Goal: Task Accomplishment & Management: Use online tool/utility

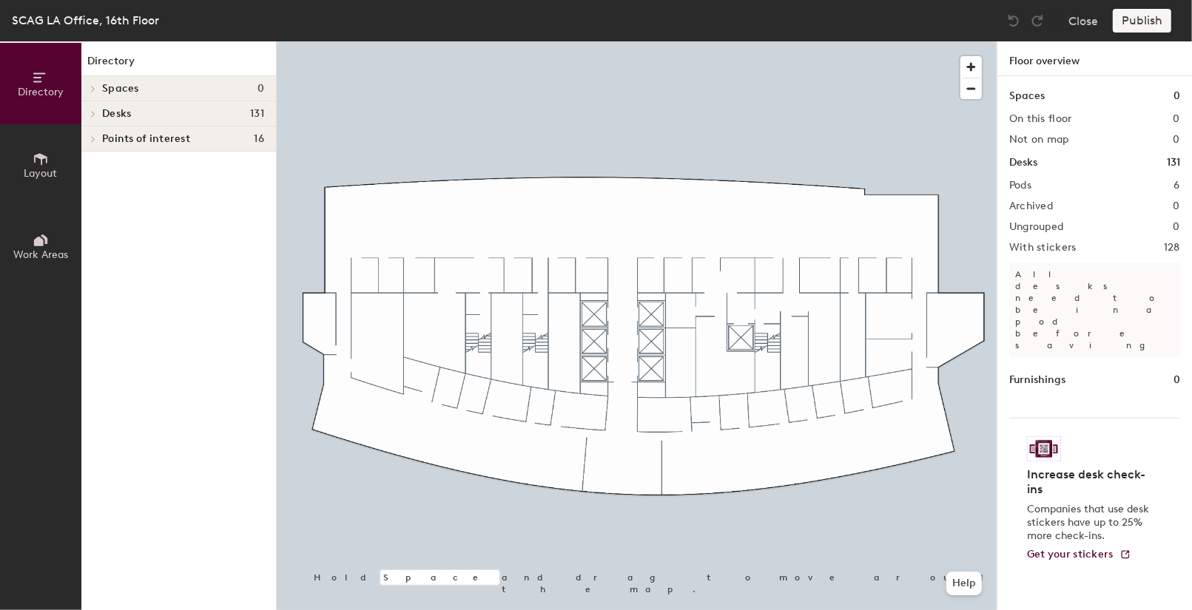
click at [181, 122] on div "Desks 131" at bounding box center [178, 113] width 195 height 25
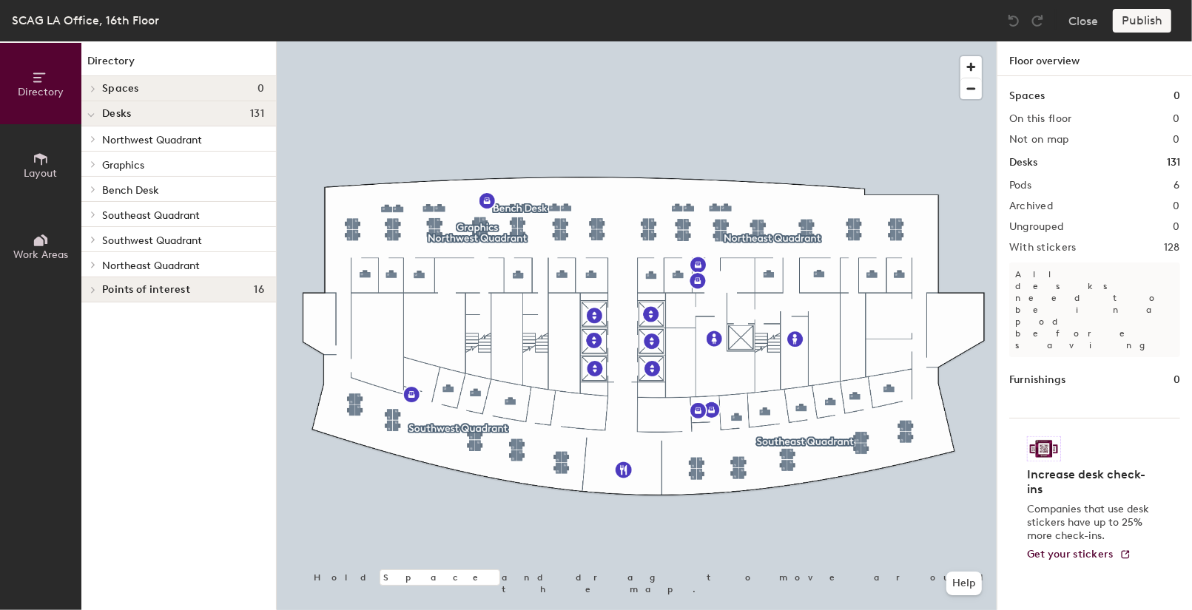
click at [187, 185] on p "Bench Desk" at bounding box center [183, 189] width 162 height 19
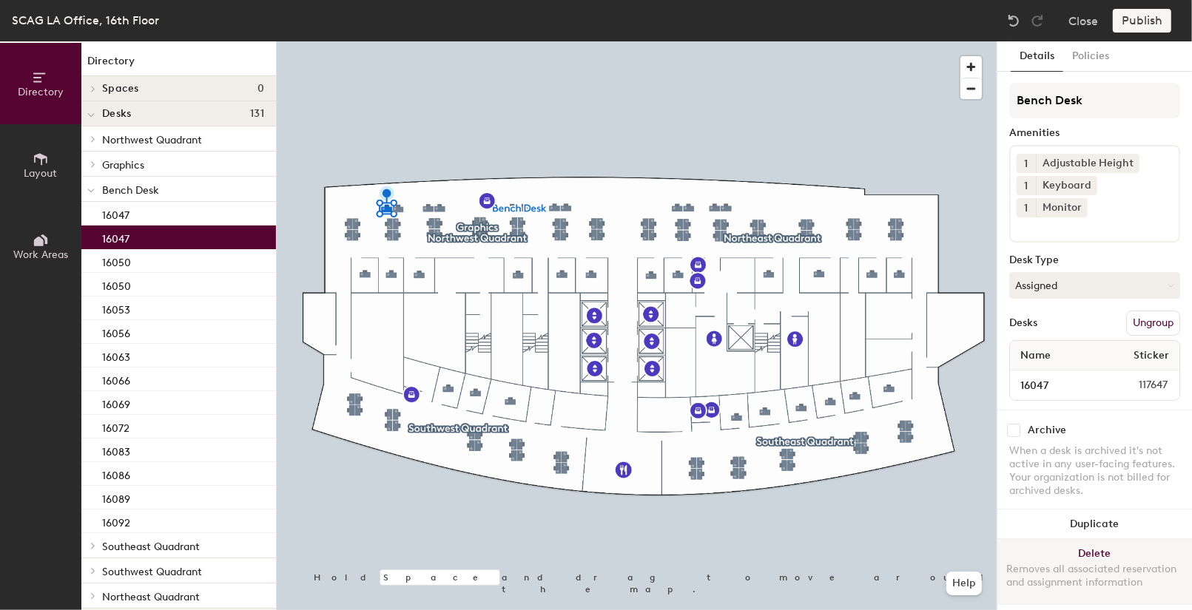
click at [1119, 539] on button "Delete Removes all associated reservation and assignment information" at bounding box center [1094, 571] width 195 height 65
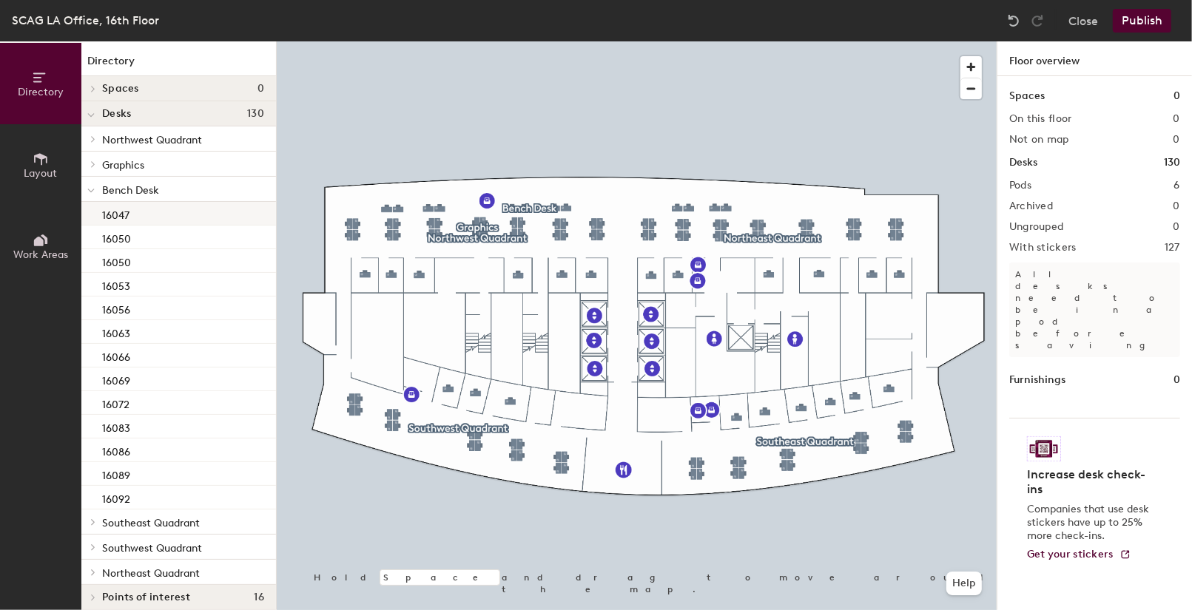
click at [190, 222] on div "16047" at bounding box center [178, 214] width 195 height 24
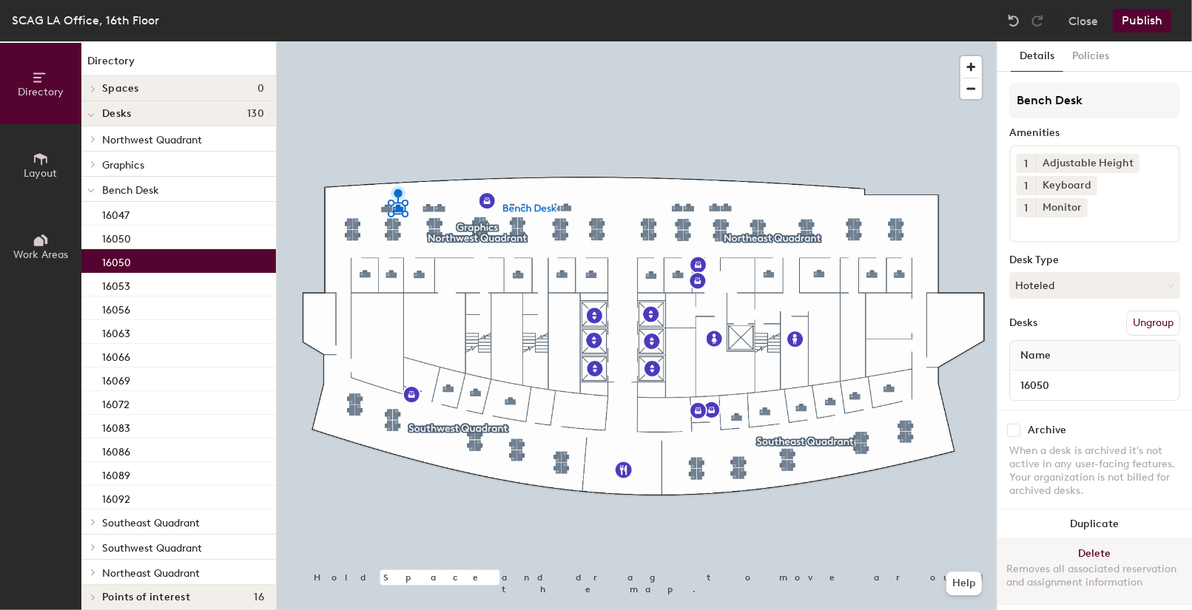
click at [1091, 539] on button "Delete Removes all associated reservation and assignment information" at bounding box center [1094, 571] width 195 height 65
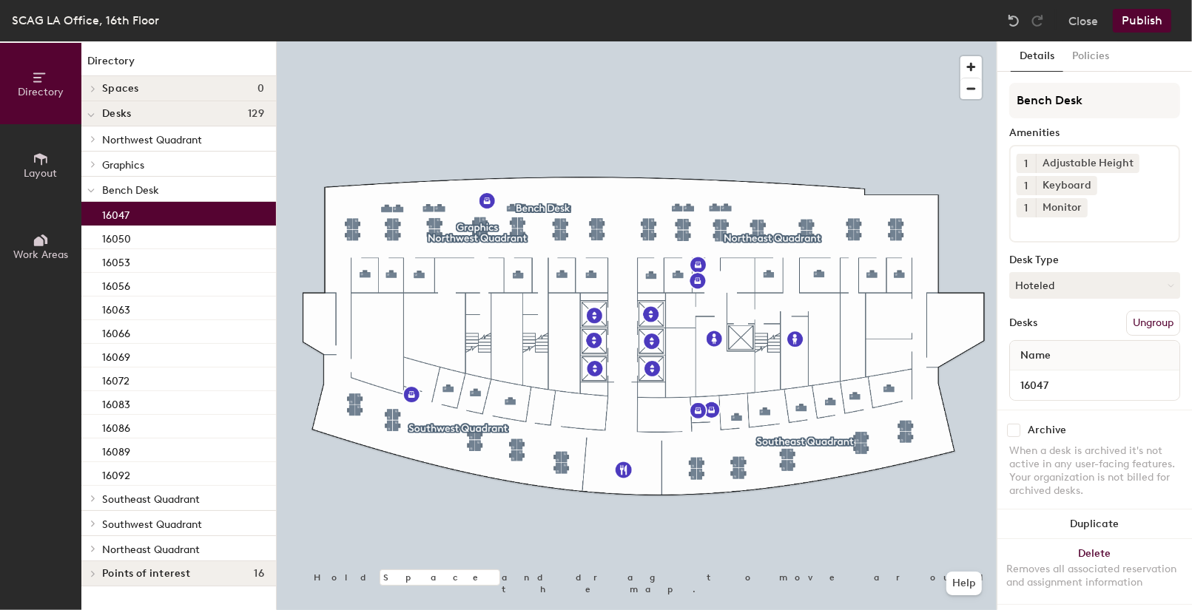
click at [178, 218] on div "16047" at bounding box center [178, 214] width 195 height 24
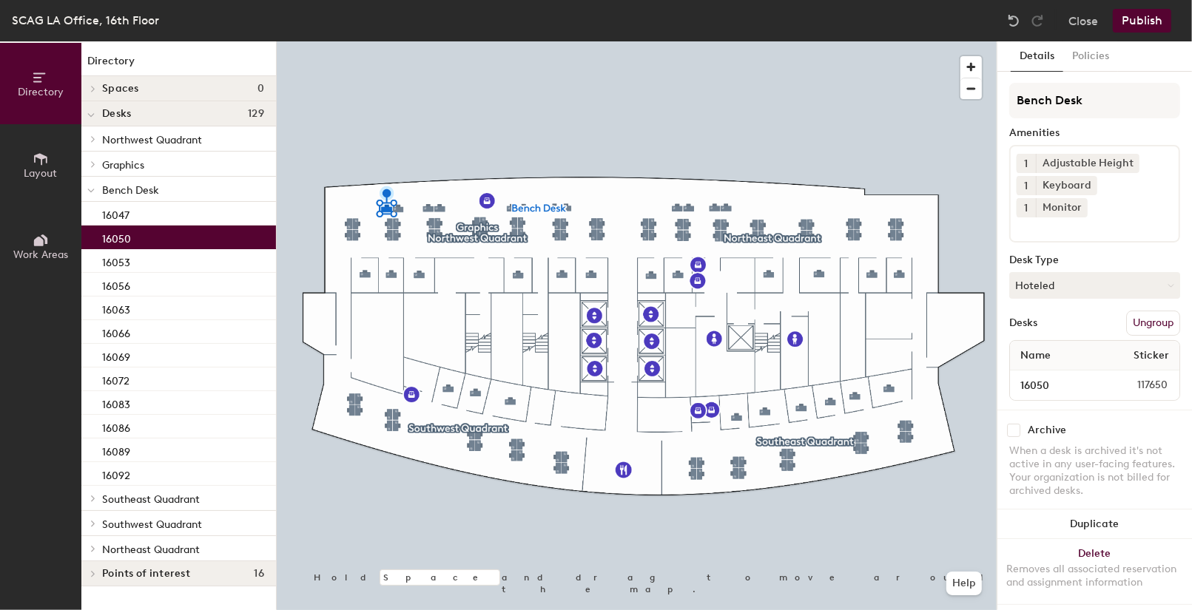
click at [176, 238] on div "16050" at bounding box center [178, 238] width 195 height 24
click at [176, 263] on div "16053" at bounding box center [178, 261] width 195 height 24
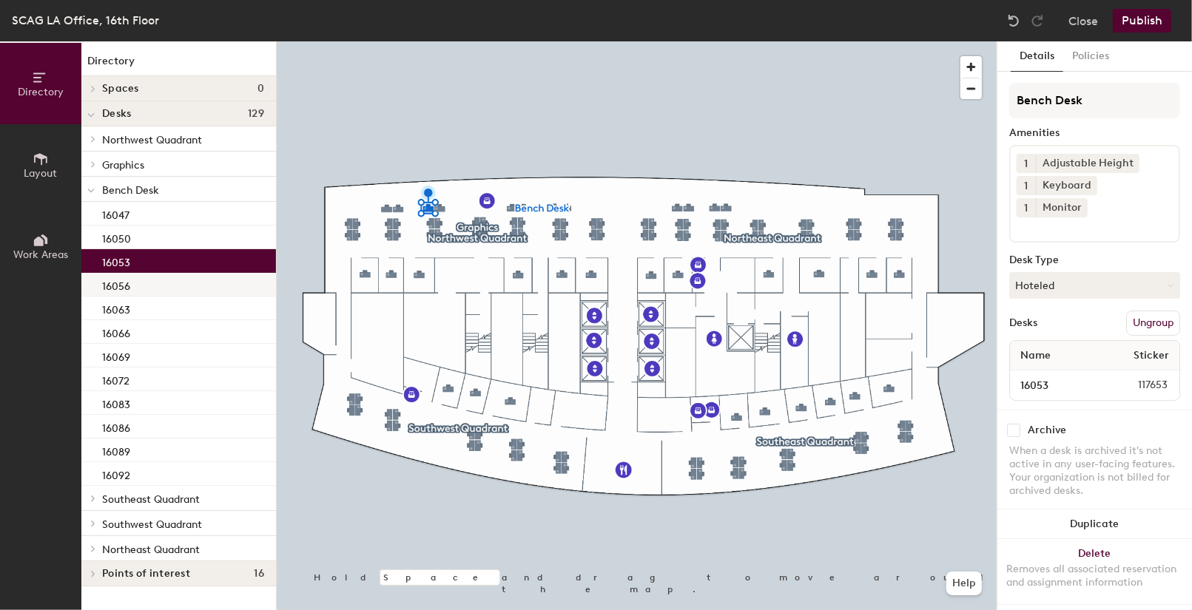
click at [177, 285] on div "16056" at bounding box center [178, 285] width 195 height 24
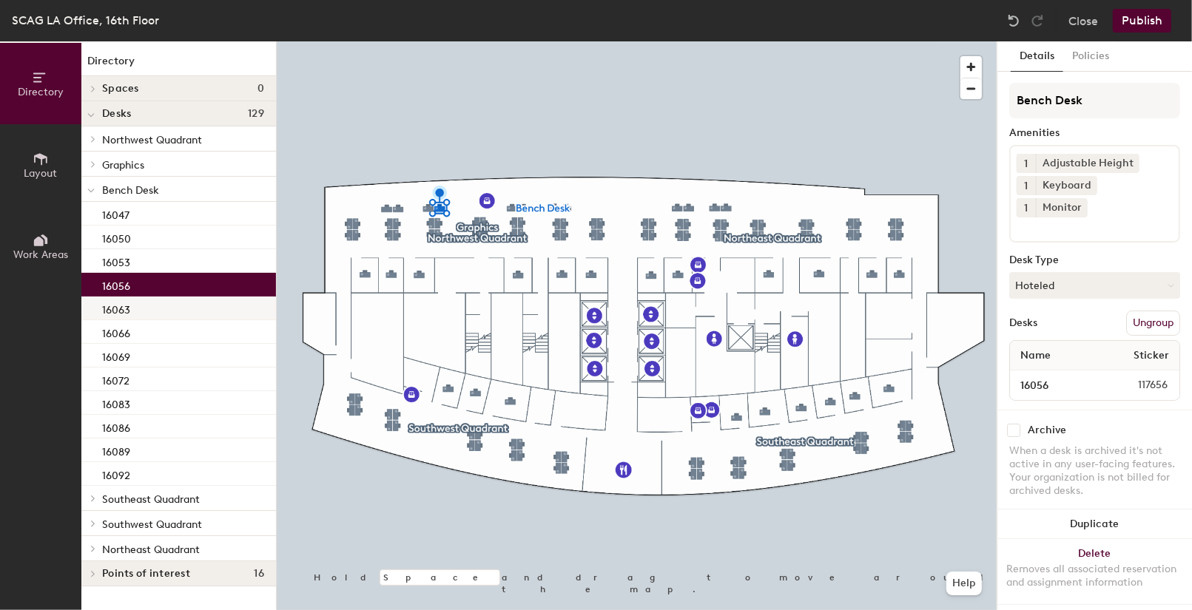
click at [174, 311] on div "16063" at bounding box center [178, 309] width 195 height 24
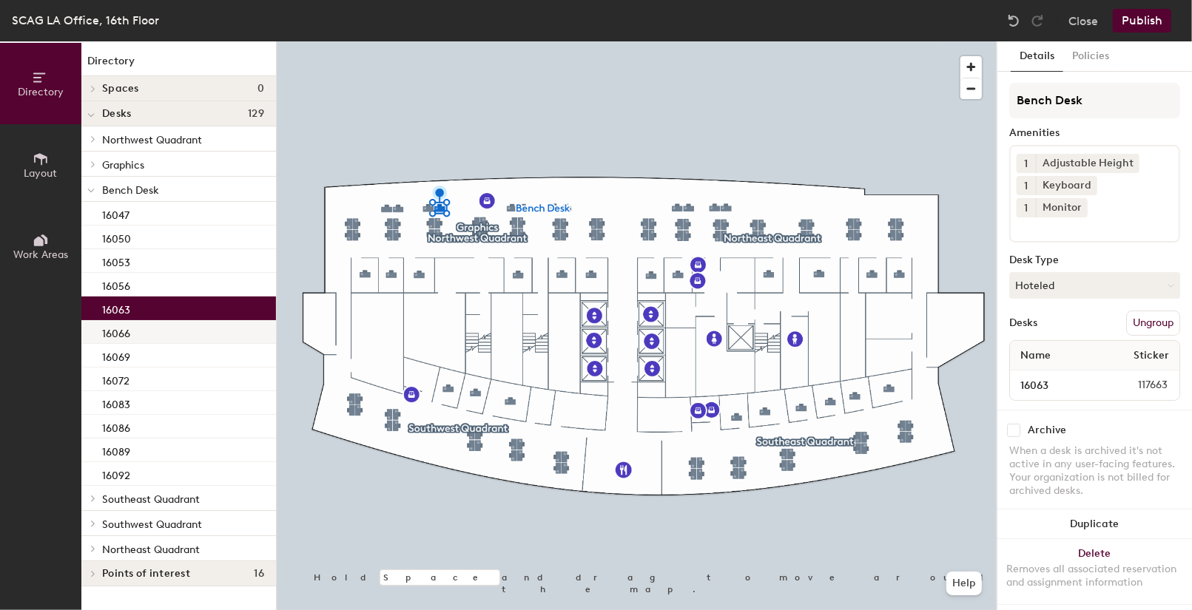
click at [174, 335] on div "16066" at bounding box center [178, 332] width 195 height 24
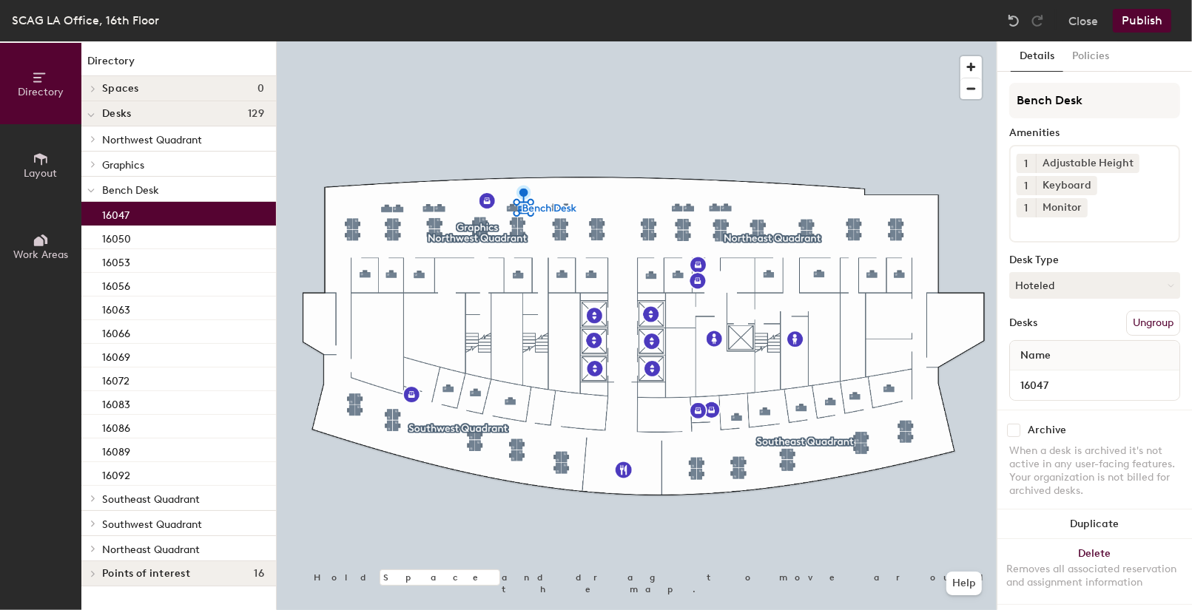
click at [198, 222] on div "16047" at bounding box center [178, 214] width 195 height 24
click at [183, 159] on p "Graphics" at bounding box center [183, 164] width 162 height 19
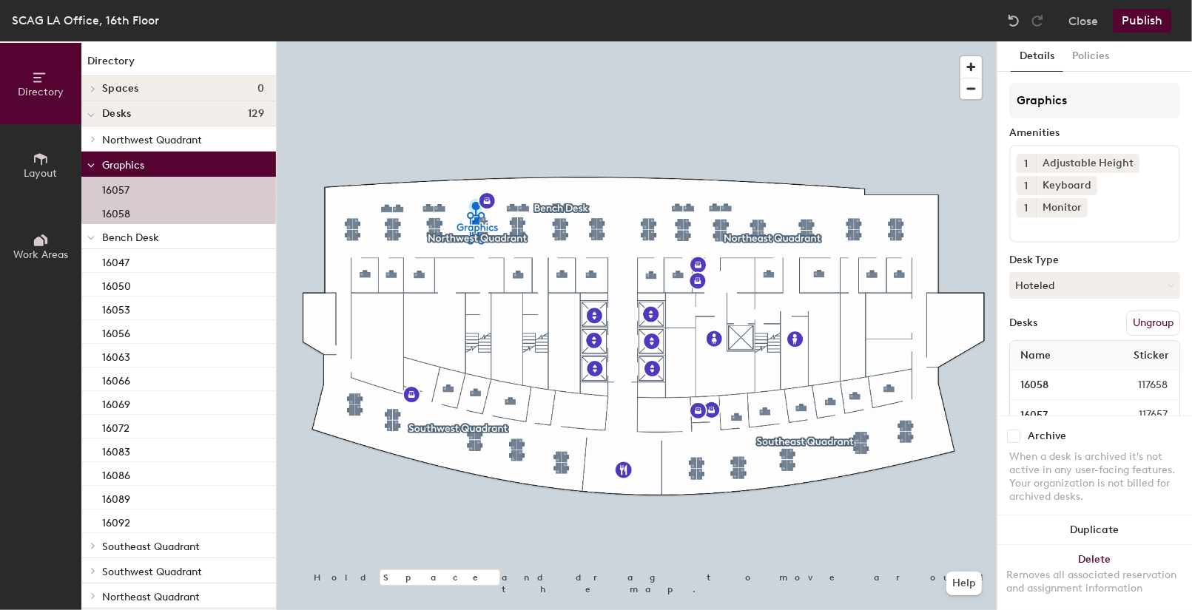
click at [183, 159] on p "Graphics" at bounding box center [183, 164] width 162 height 19
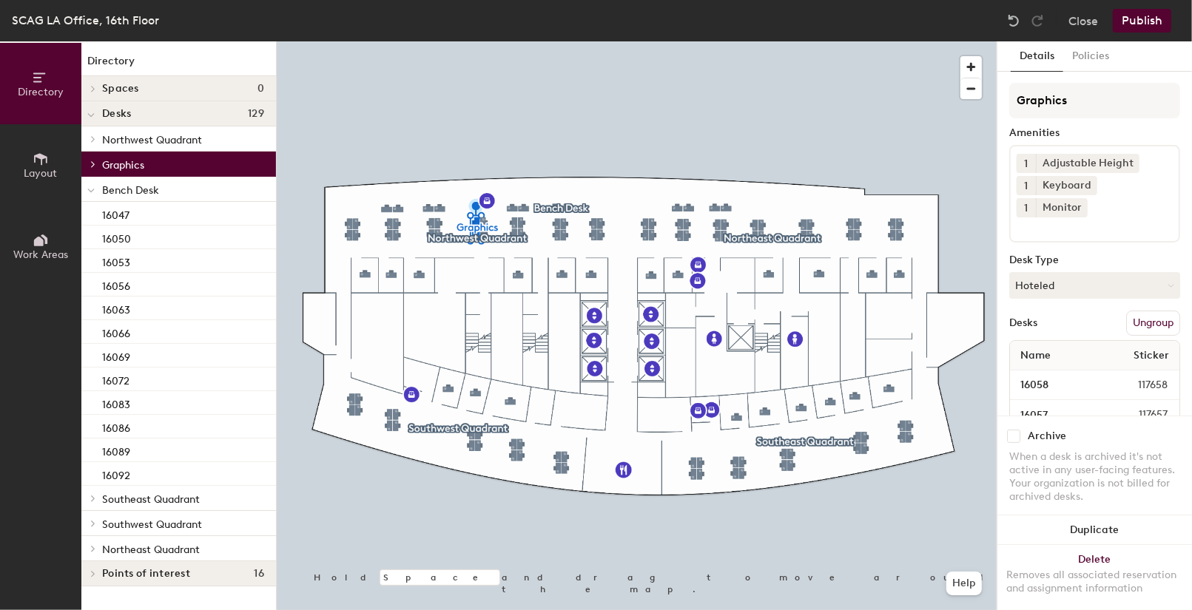
click at [183, 140] on span "Northwest Quadrant" at bounding box center [152, 140] width 100 height 13
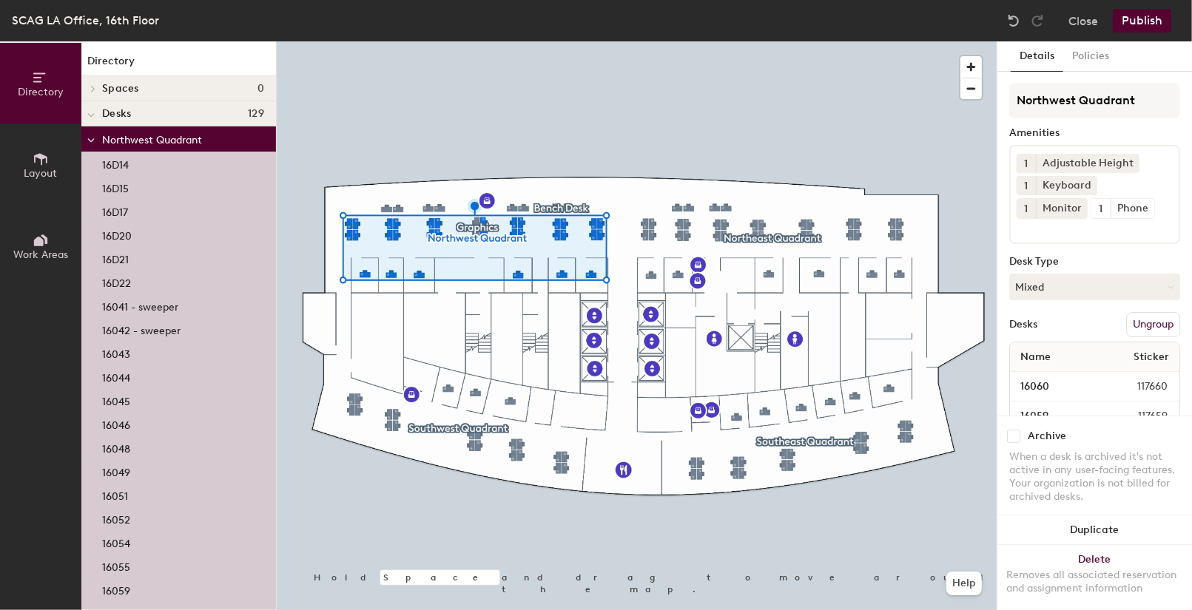
click at [183, 140] on span "Northwest Quadrant" at bounding box center [152, 140] width 100 height 13
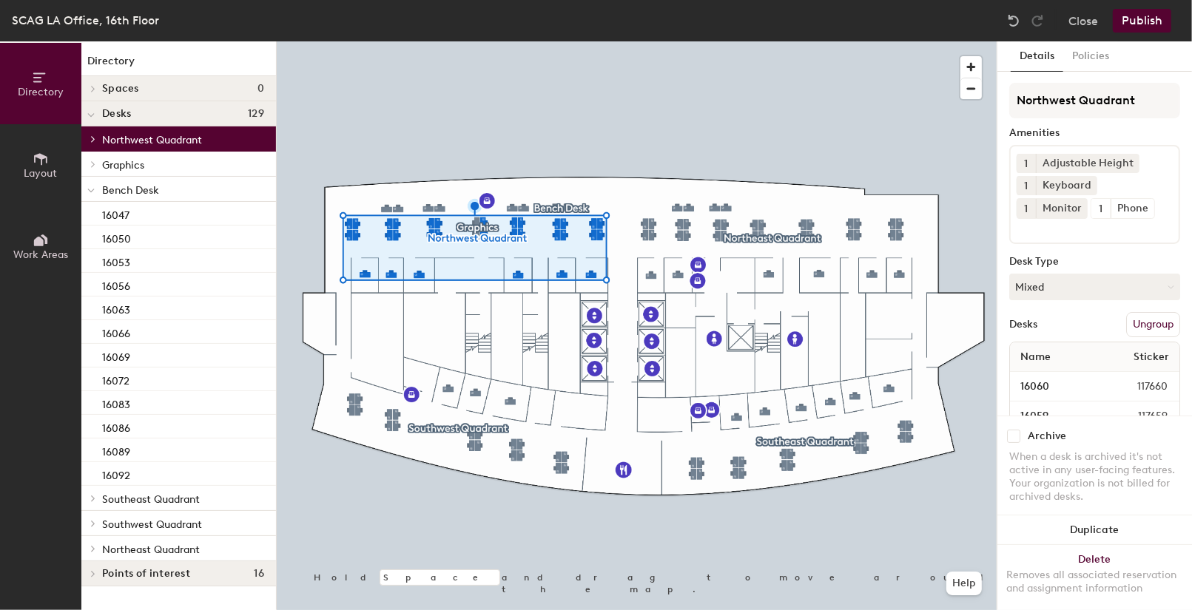
click at [172, 183] on p "Bench Desk" at bounding box center [183, 189] width 162 height 19
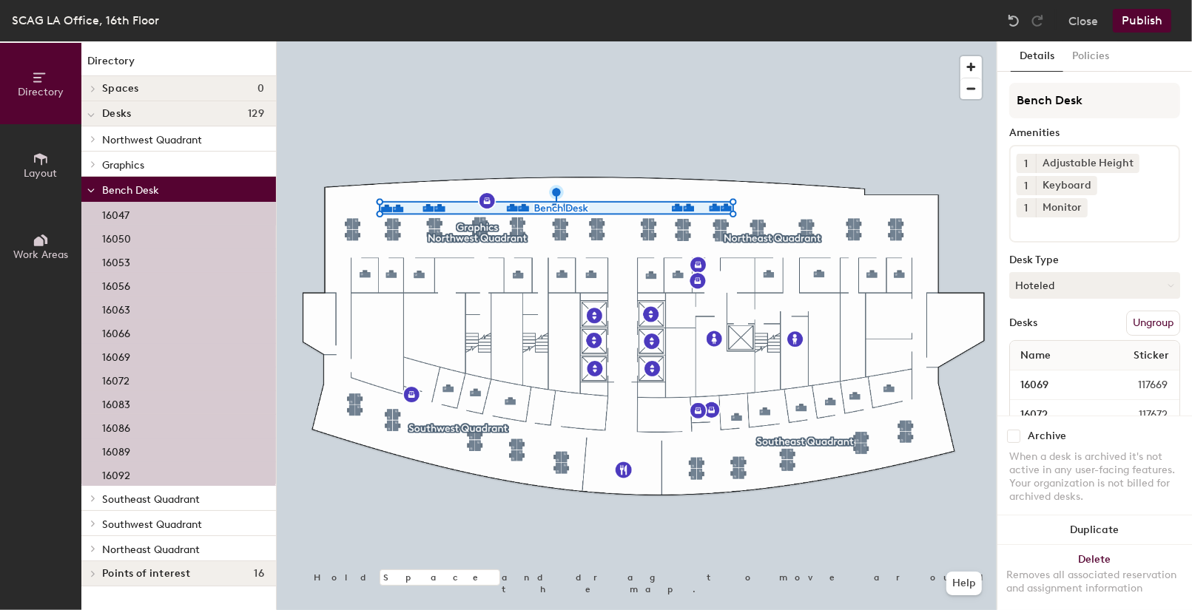
click at [189, 208] on div "16047" at bounding box center [178, 214] width 195 height 24
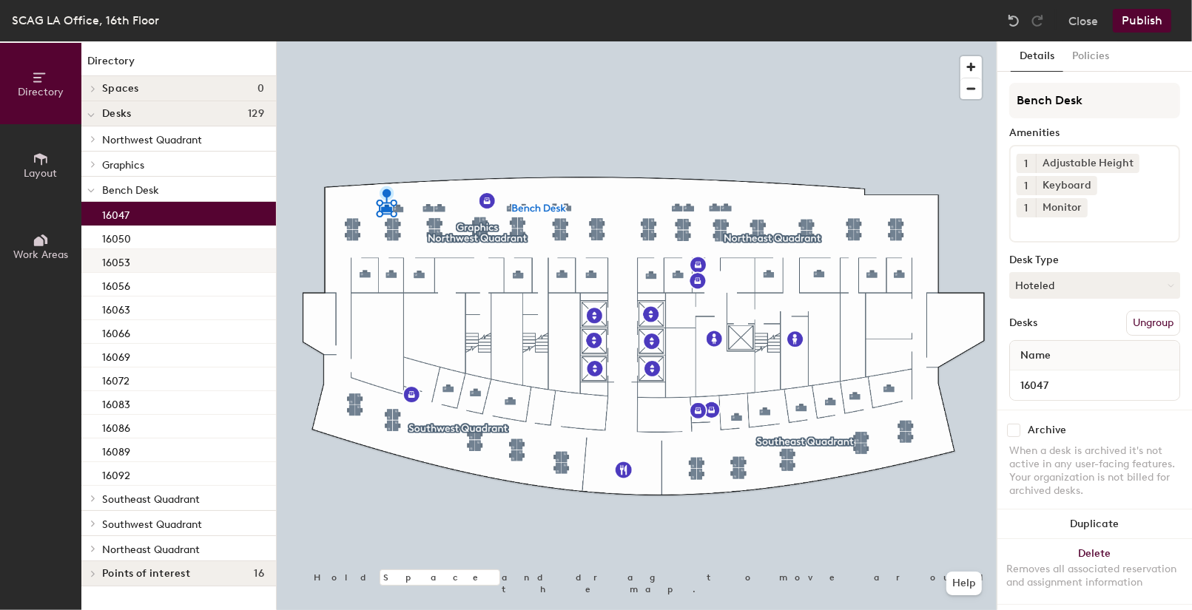
click at [170, 263] on div "16053" at bounding box center [178, 261] width 195 height 24
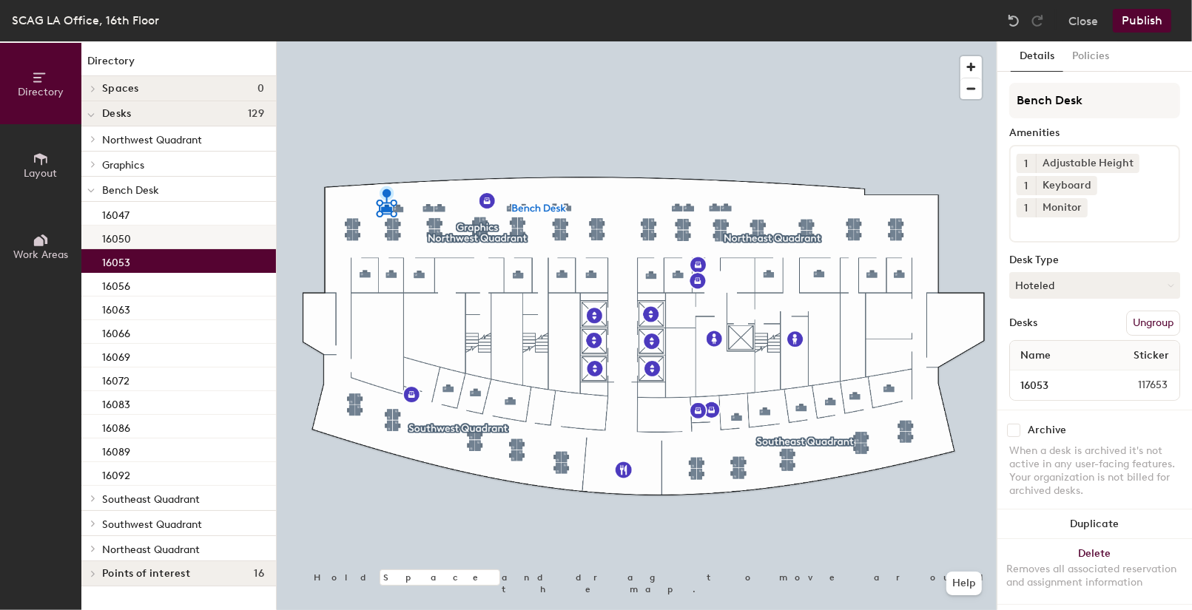
click at [178, 244] on div "16050" at bounding box center [178, 238] width 195 height 24
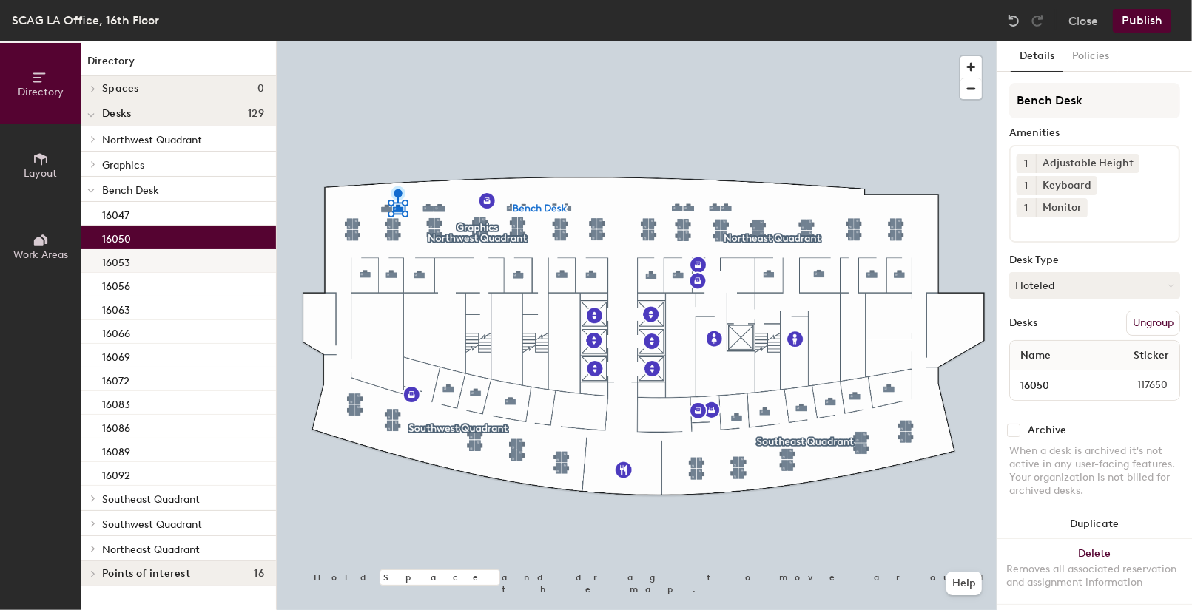
click at [177, 257] on div "16053" at bounding box center [178, 261] width 195 height 24
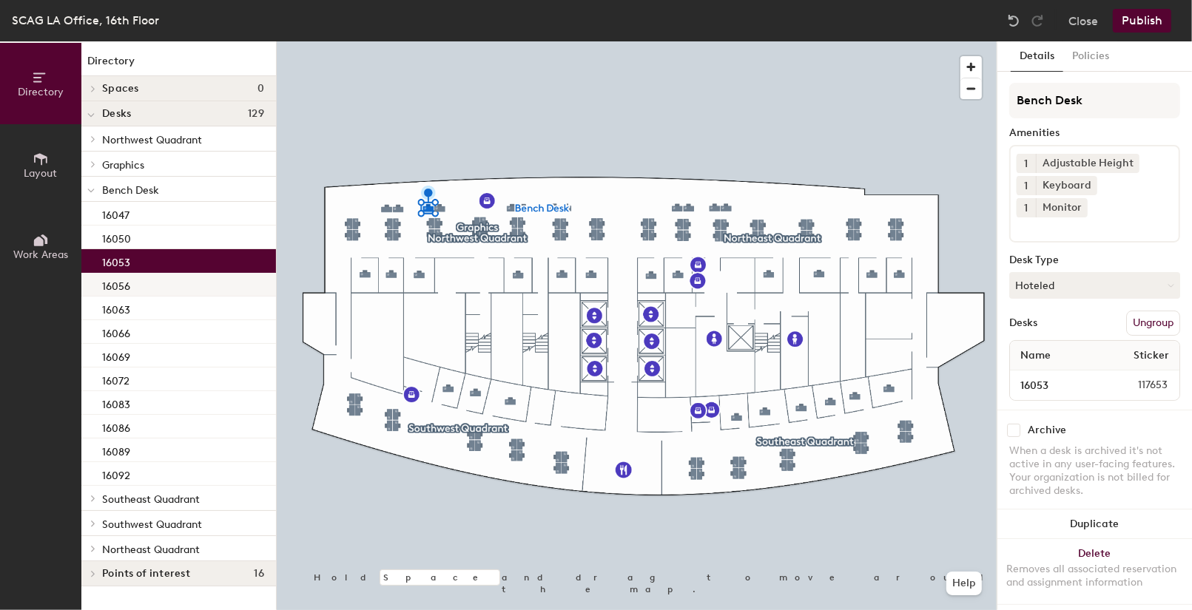
click at [177, 286] on div "16056" at bounding box center [178, 285] width 195 height 24
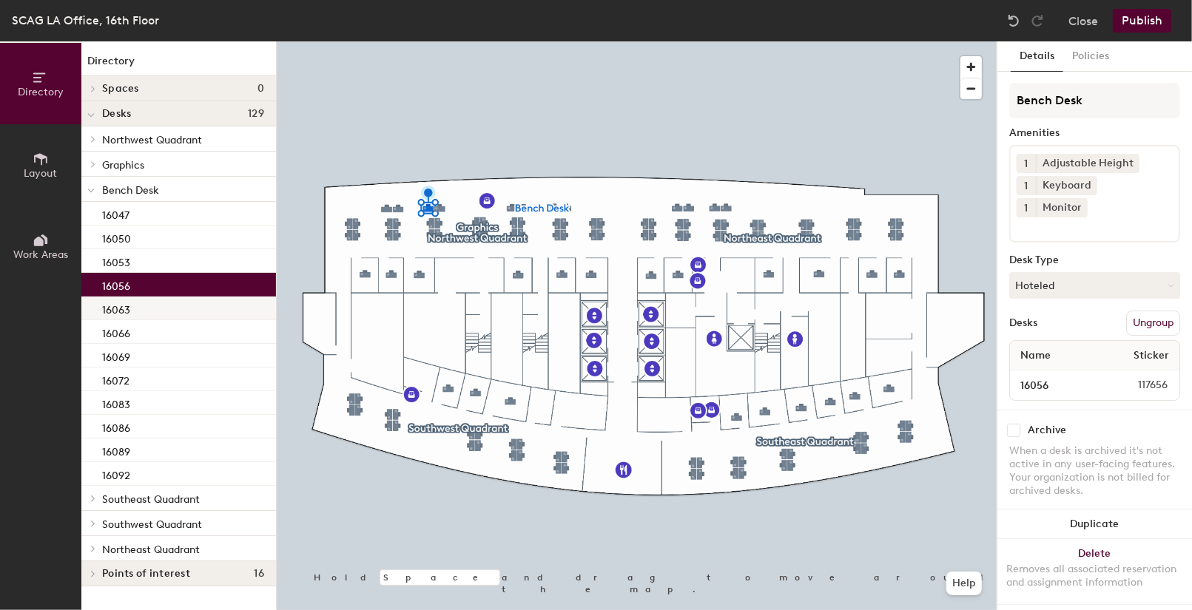
click at [175, 311] on div "16063" at bounding box center [178, 309] width 195 height 24
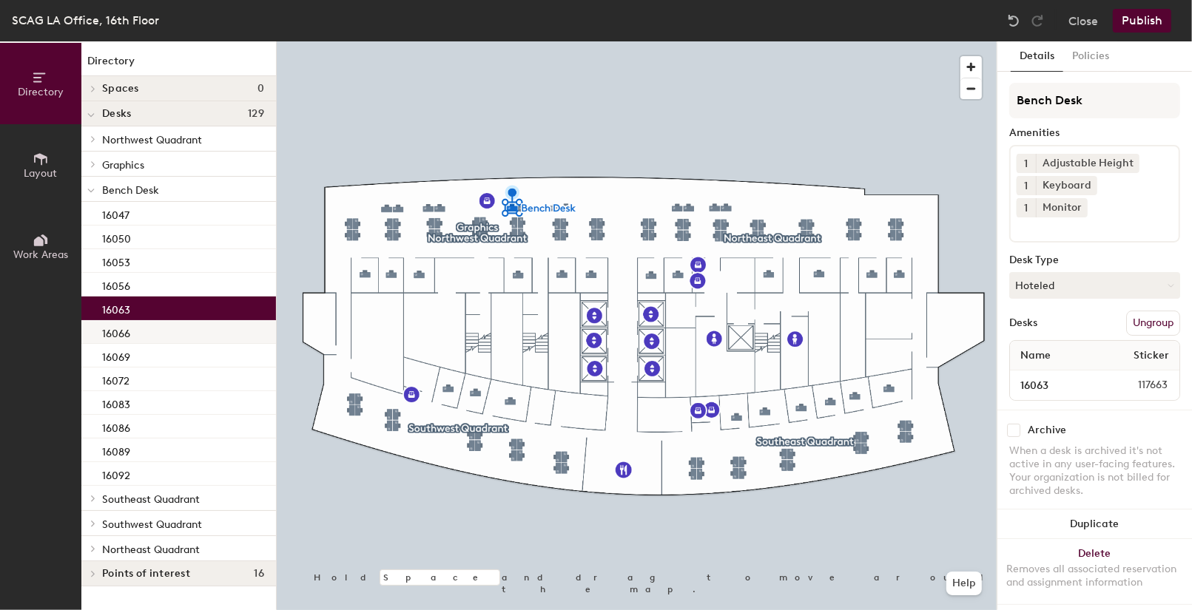
click at [175, 329] on div "16066" at bounding box center [178, 332] width 195 height 24
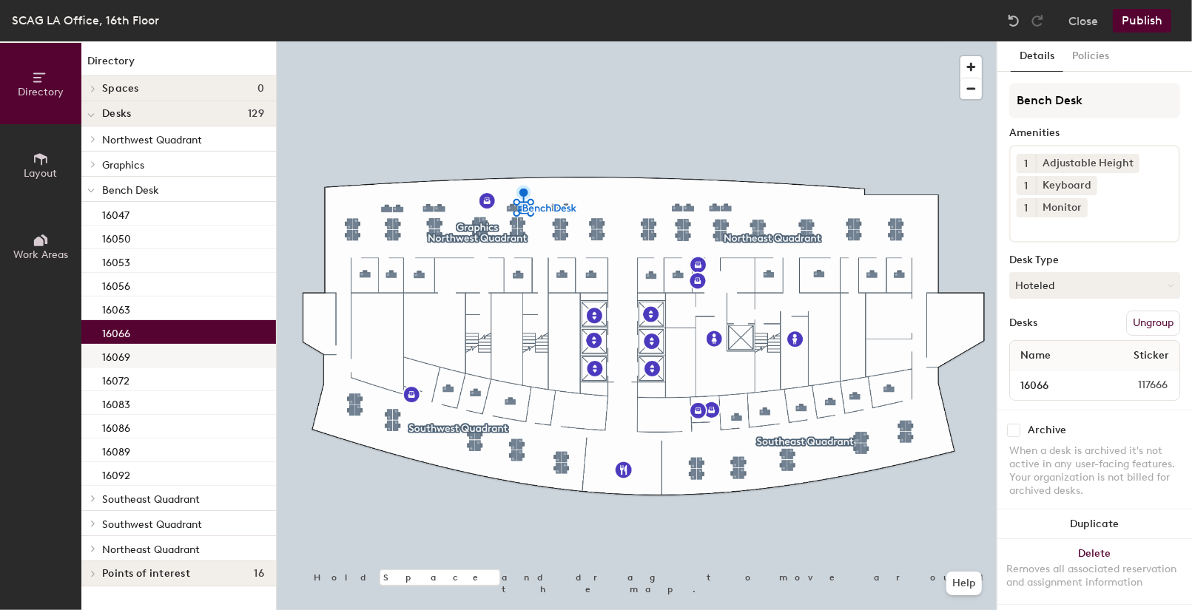
click at [176, 354] on div "16069" at bounding box center [178, 356] width 195 height 24
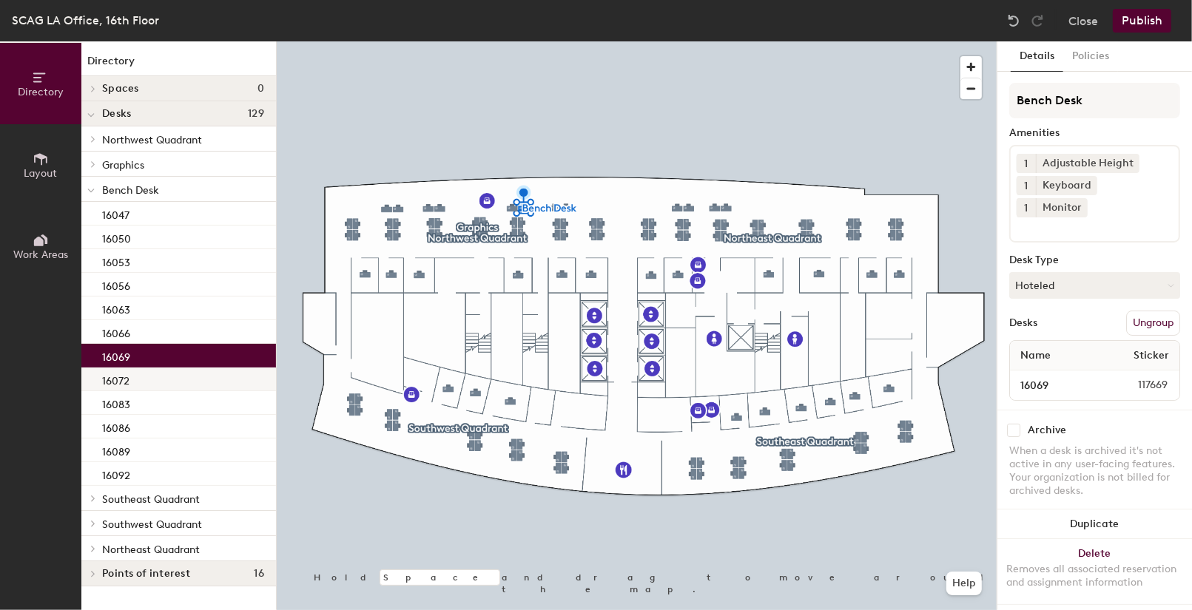
click at [176, 374] on div "16072" at bounding box center [178, 380] width 195 height 24
click at [176, 379] on div "16072" at bounding box center [178, 380] width 195 height 24
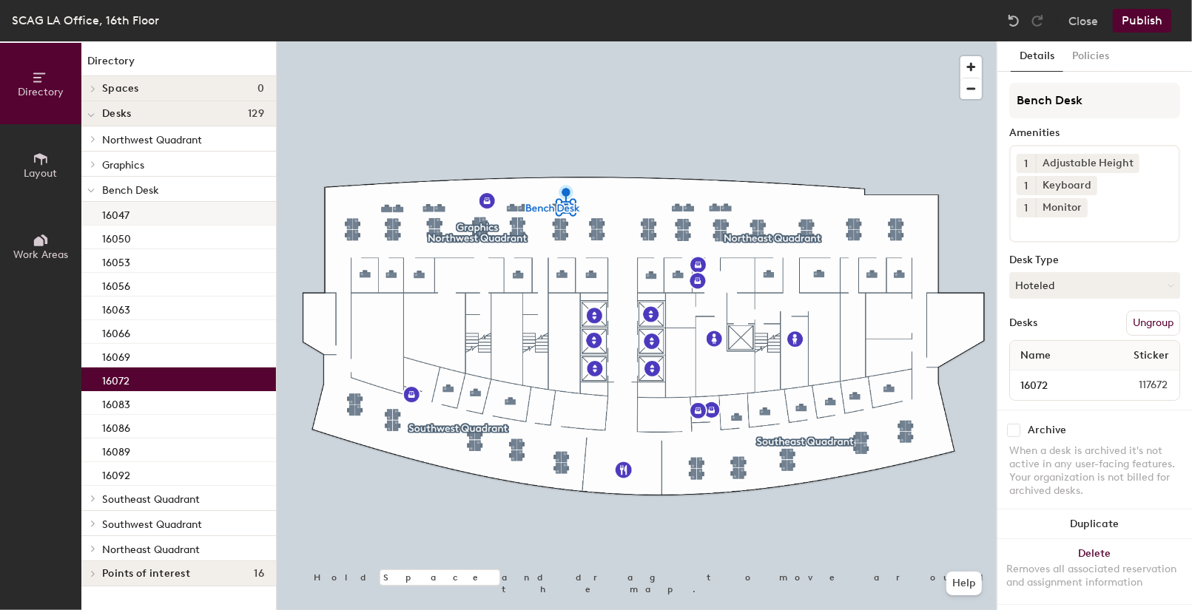
click at [178, 218] on div "16047" at bounding box center [178, 214] width 195 height 24
